Goal: Task Accomplishment & Management: Complete application form

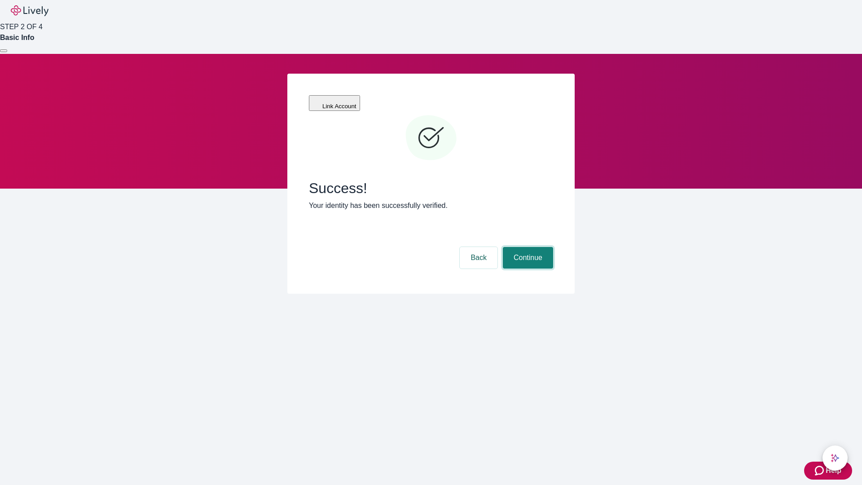
click at [527, 247] on button "Continue" at bounding box center [528, 258] width 50 height 22
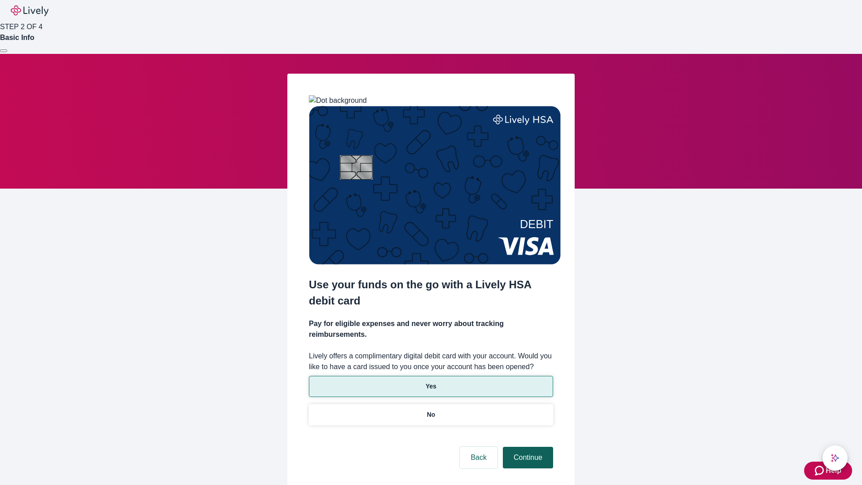
click at [431, 382] on p "Yes" at bounding box center [431, 386] width 11 height 9
click at [527, 447] on button "Continue" at bounding box center [528, 458] width 50 height 22
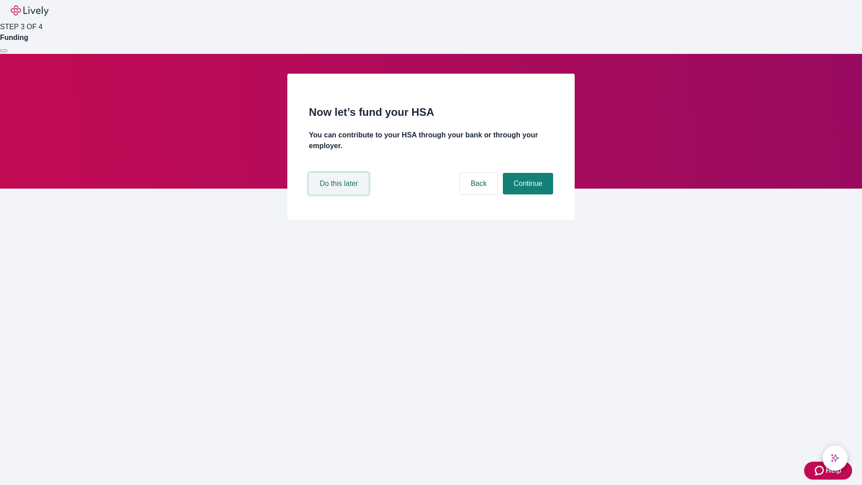
click at [340, 194] on button "Do this later" at bounding box center [339, 184] width 60 height 22
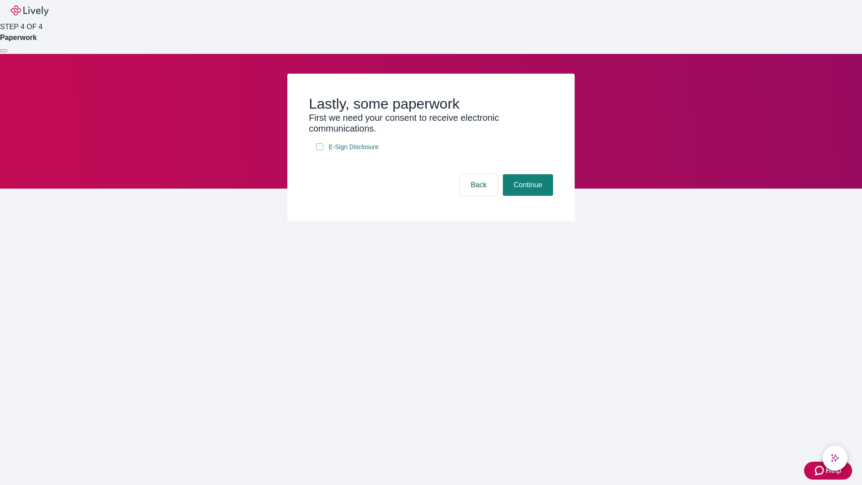
click at [320, 150] on input "E-Sign Disclosure" at bounding box center [319, 146] width 7 height 7
checkbox input "true"
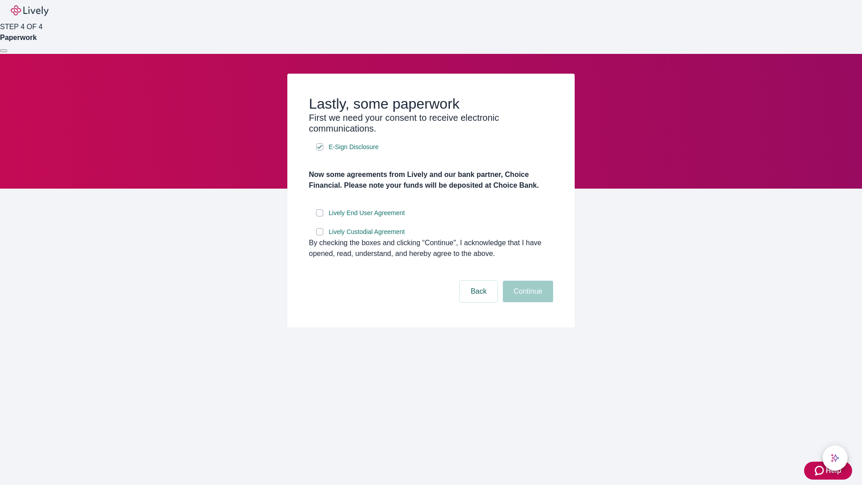
click at [320, 216] on input "Lively End User Agreement" at bounding box center [319, 212] width 7 height 7
checkbox input "true"
click at [320, 235] on input "Lively Custodial Agreement" at bounding box center [319, 231] width 7 height 7
checkbox input "true"
click at [527, 302] on button "Continue" at bounding box center [528, 292] width 50 height 22
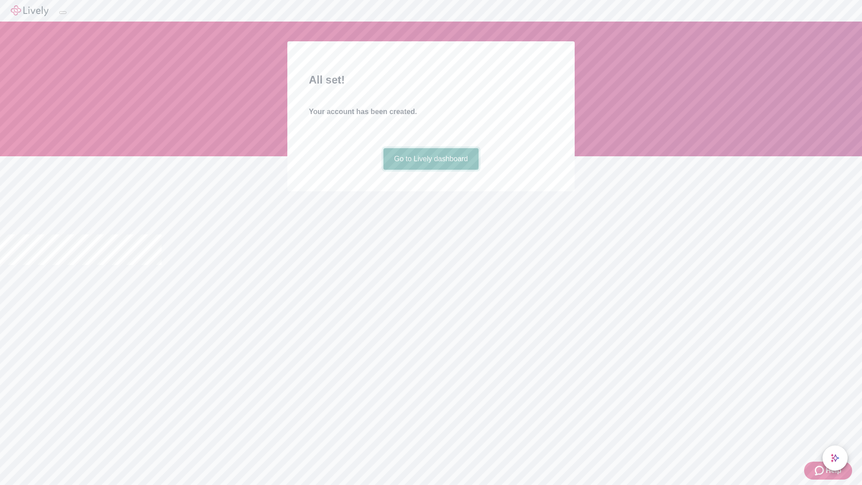
click at [431, 170] on link "Go to Lively dashboard" at bounding box center [431, 159] width 96 height 22
